Goal: Task Accomplishment & Management: Use online tool/utility

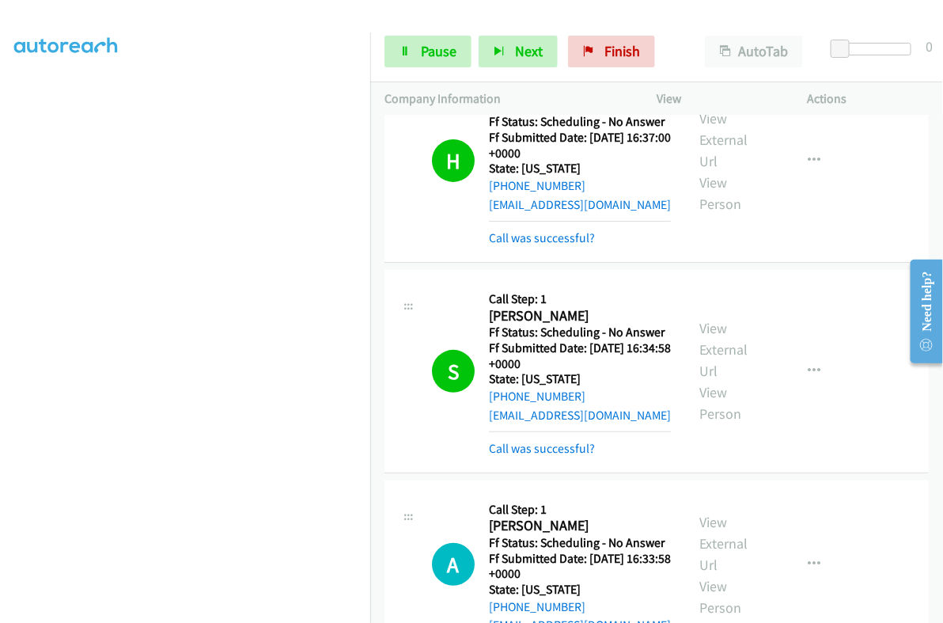
scroll to position [3957, 0]
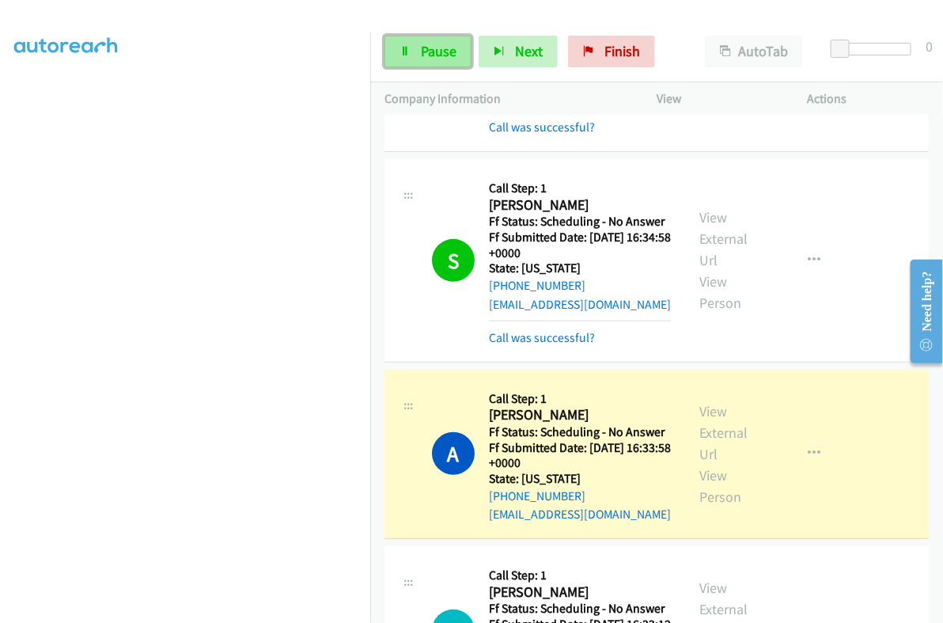
click at [444, 47] on span "Pause" at bounding box center [439, 51] width 36 height 18
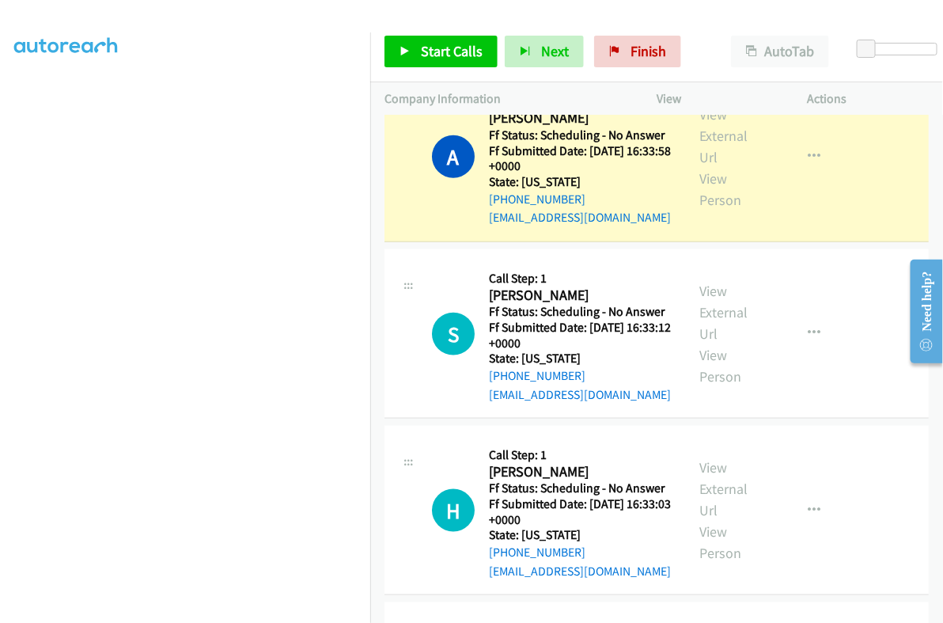
scroll to position [268, 0]
click at [712, 130] on link "View External Url" at bounding box center [724, 135] width 48 height 61
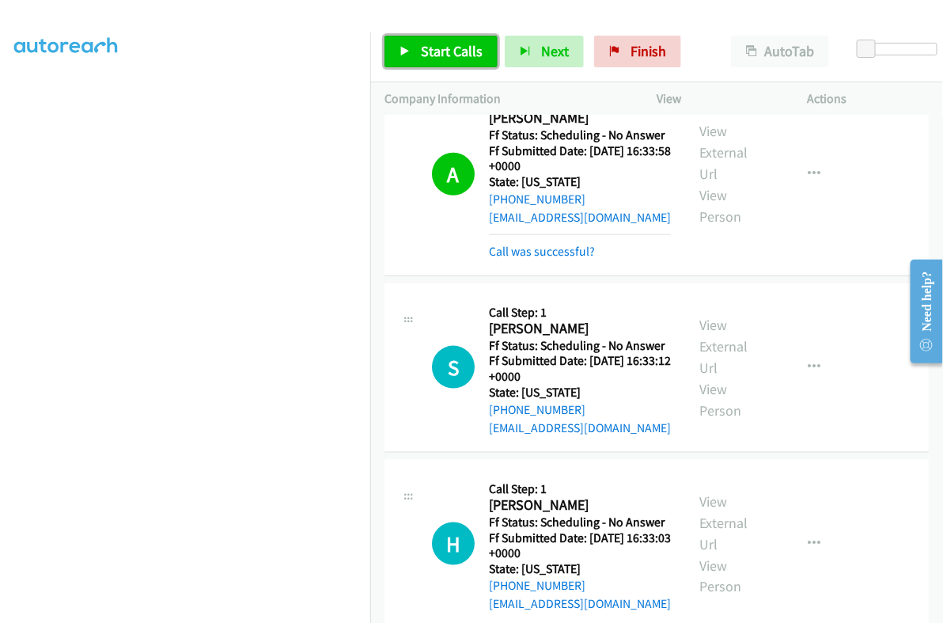
click at [419, 57] on link "Start Calls" at bounding box center [441, 52] width 113 height 32
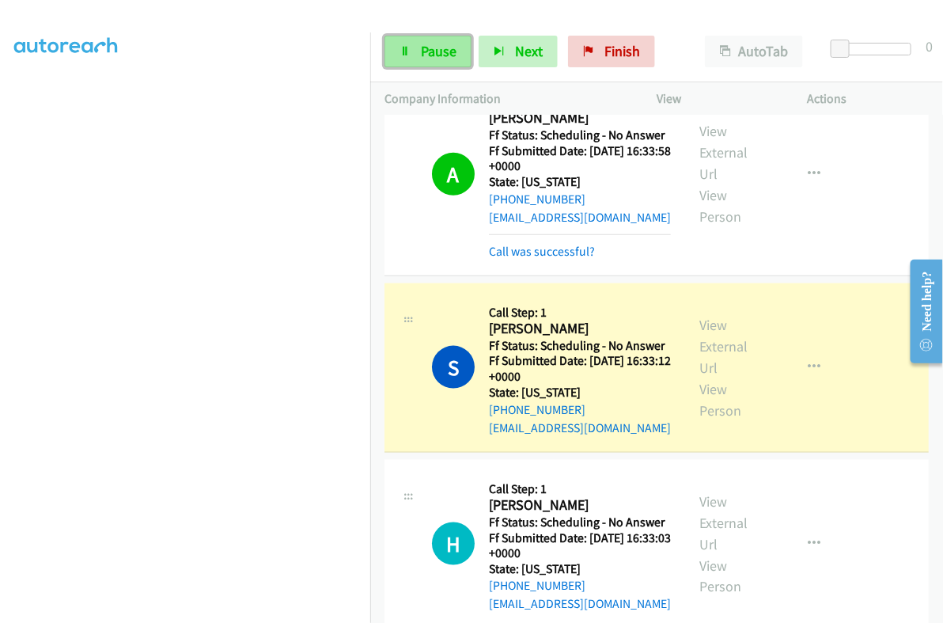
click at [418, 41] on link "Pause" at bounding box center [428, 52] width 87 height 32
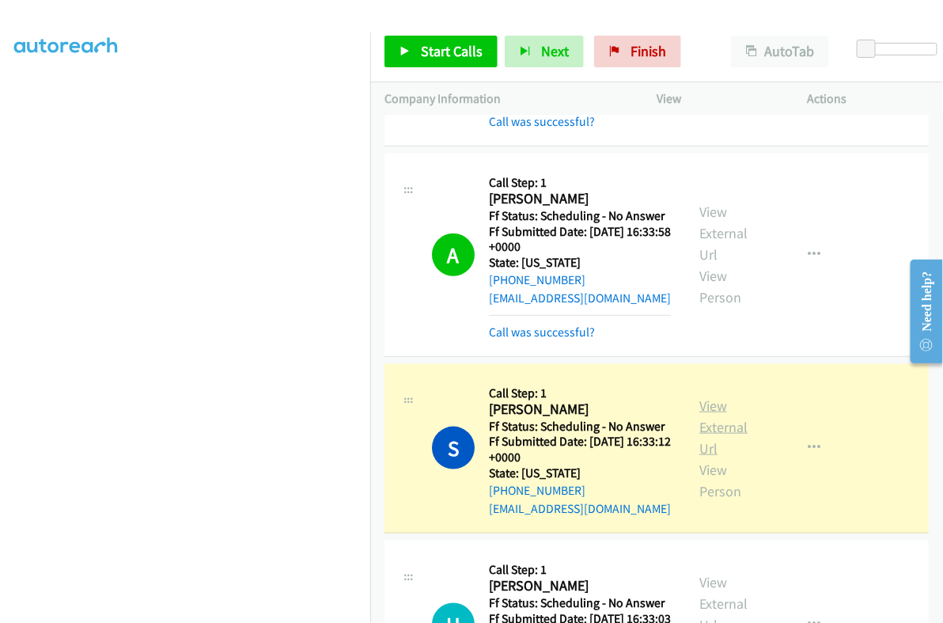
scroll to position [4155, 0]
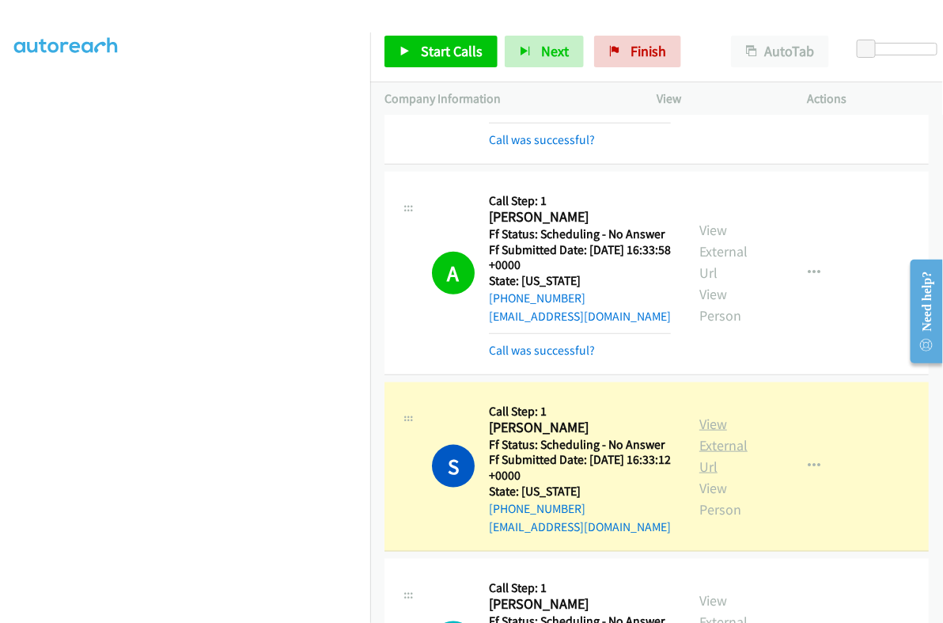
click at [705, 425] on link "View External Url" at bounding box center [724, 445] width 48 height 61
click at [808, 460] on icon "button" at bounding box center [814, 466] width 13 height 13
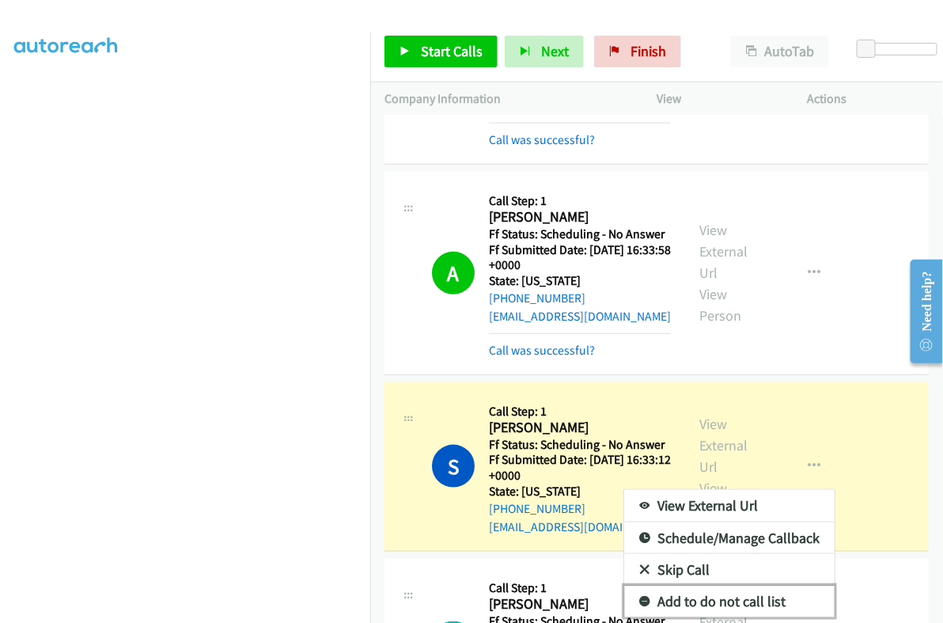
click at [719, 589] on link "Add to do not call list" at bounding box center [729, 602] width 211 height 32
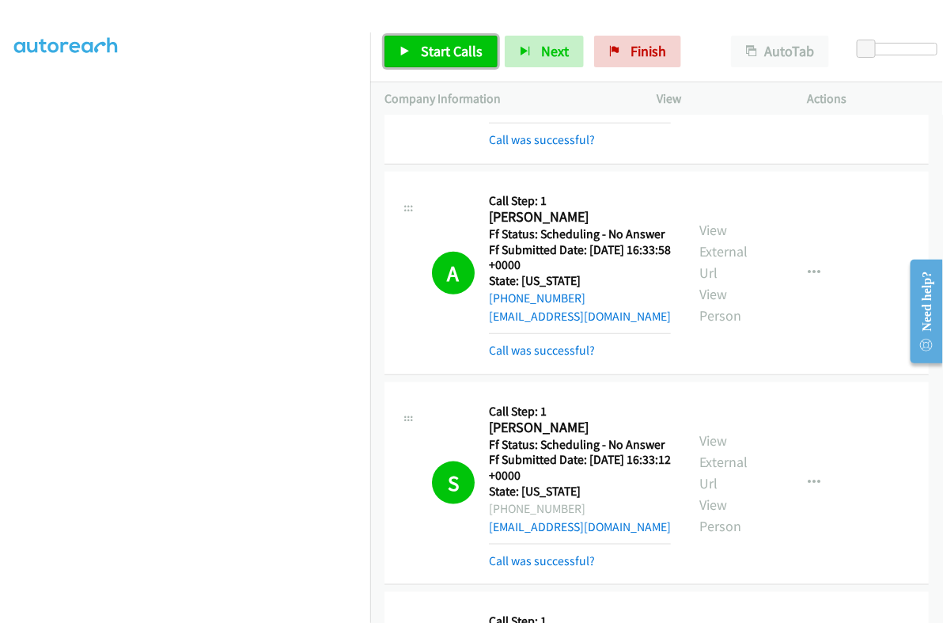
drag, startPoint x: 438, startPoint y: 54, endPoint x: 464, endPoint y: 120, distance: 71.4
click at [438, 54] on span "Start Calls" at bounding box center [452, 51] width 62 height 18
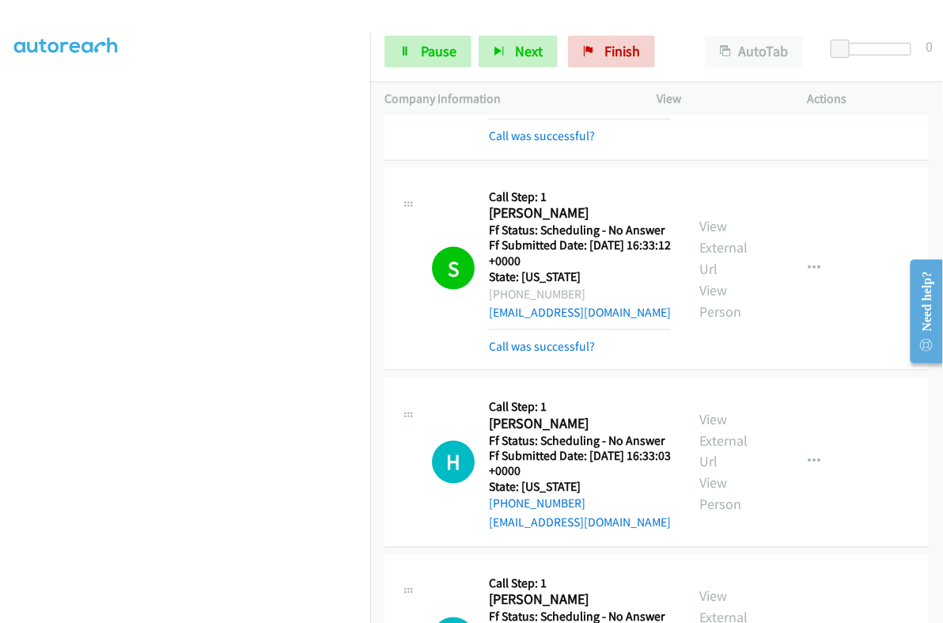
scroll to position [4452, 0]
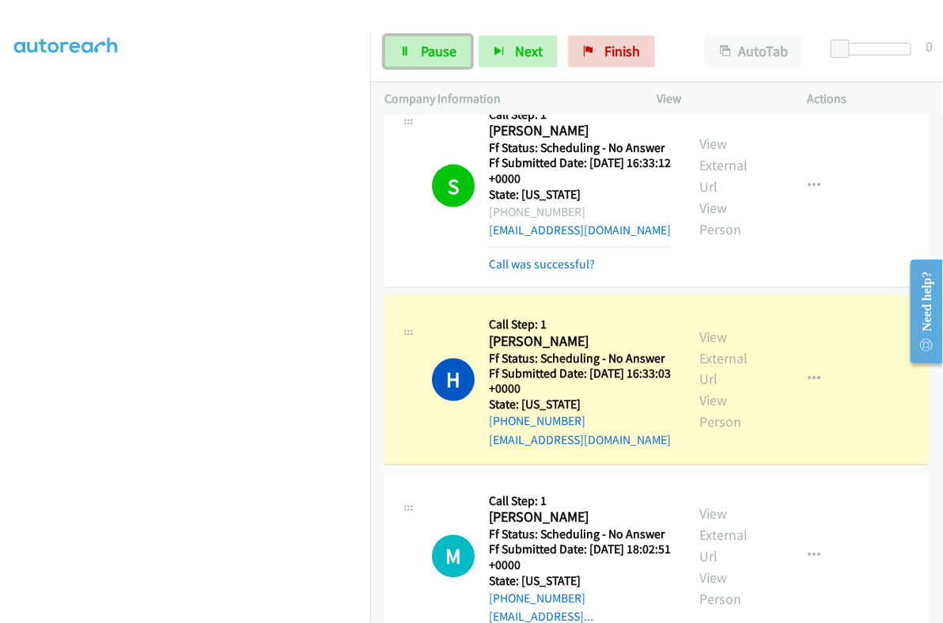
drag, startPoint x: 435, startPoint y: 46, endPoint x: 513, endPoint y: 99, distance: 94.0
click at [435, 46] on span "Pause" at bounding box center [439, 51] width 36 height 18
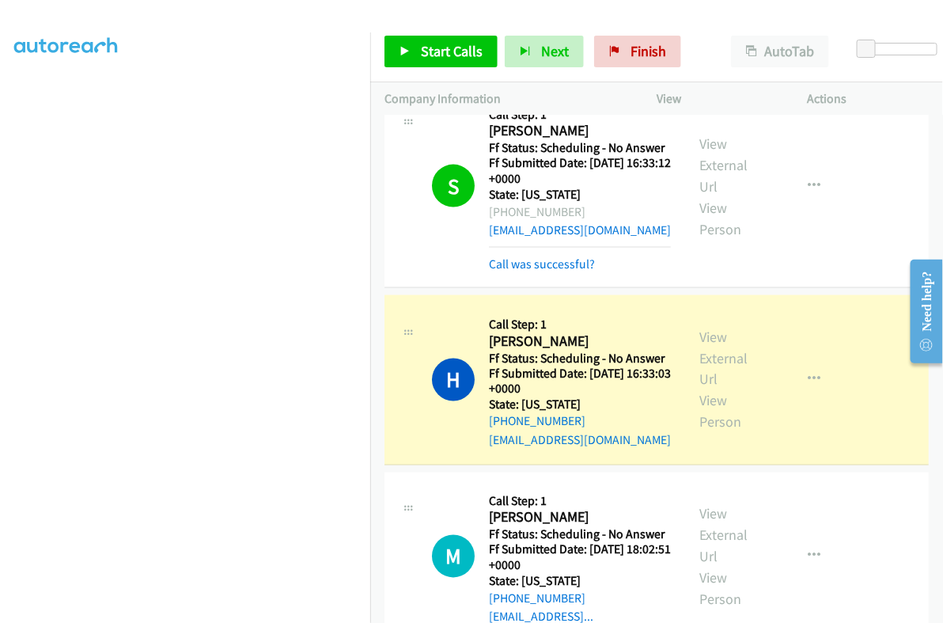
scroll to position [268, 0]
click at [708, 334] on link "View External Url" at bounding box center [724, 358] width 48 height 61
